Goal: Information Seeking & Learning: Learn about a topic

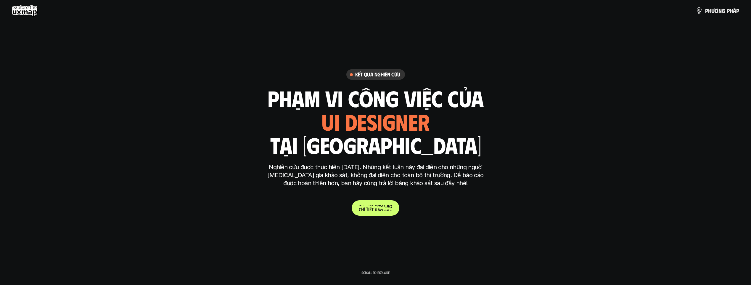
click at [379, 211] on link "C h i t i ế t b á o c á o" at bounding box center [376, 207] width 48 height 15
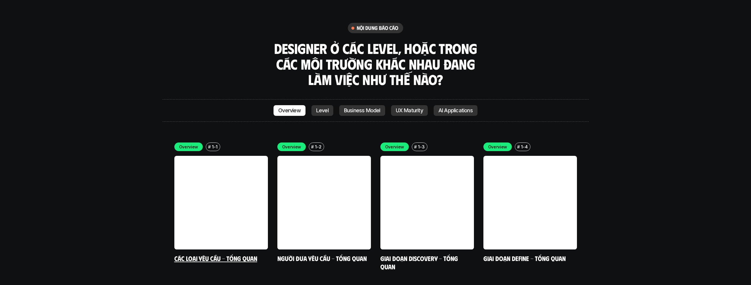
scroll to position [1659, 0]
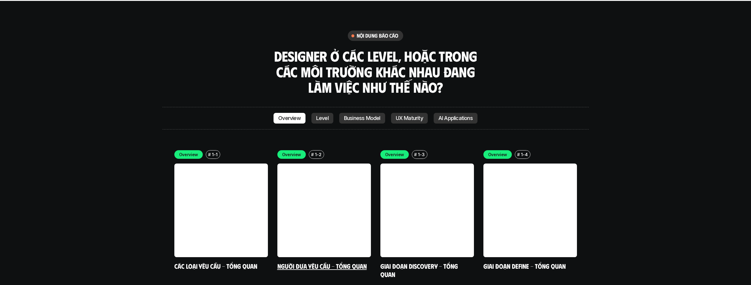
click at [332, 163] on link at bounding box center [325, 210] width 94 height 94
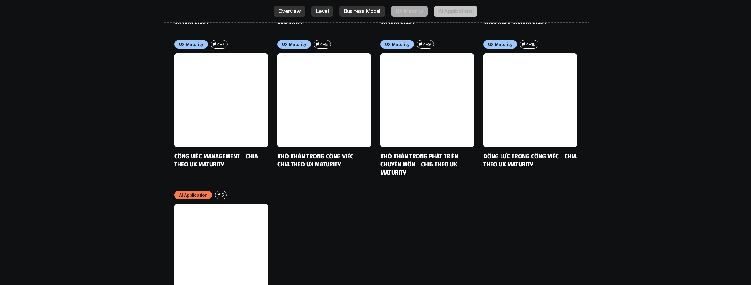
scroll to position [3075, 0]
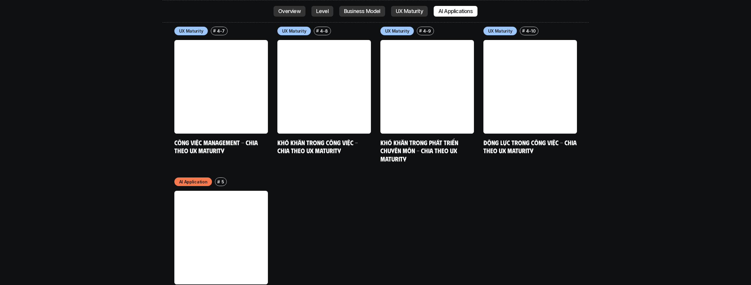
click at [225, 198] on link at bounding box center [221, 238] width 94 height 94
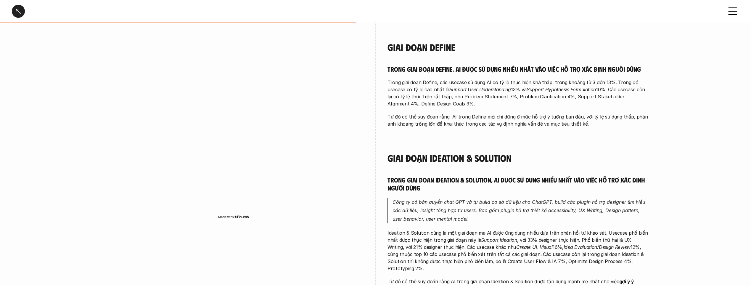
scroll to position [592, 0]
